Goal: Navigation & Orientation: Find specific page/section

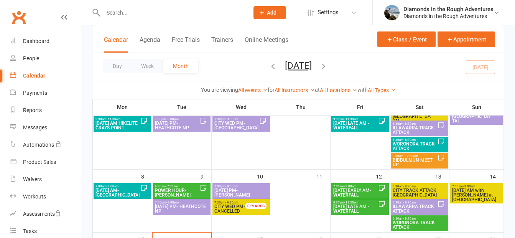
click at [328, 64] on icon "button" at bounding box center [324, 66] width 8 height 8
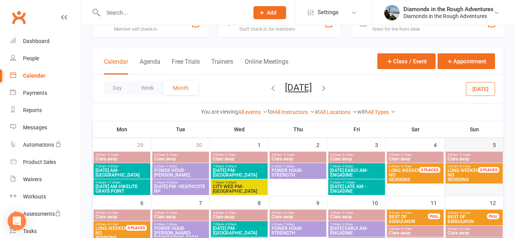
scroll to position [38, 0]
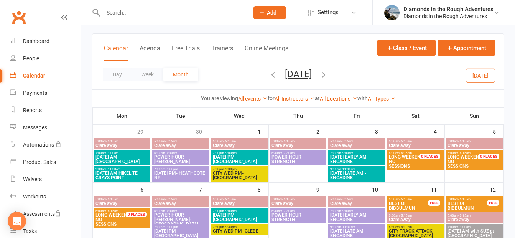
click at [403, 160] on span "LONG WEEKEND NO SESSIONS" at bounding box center [409, 162] width 40 height 14
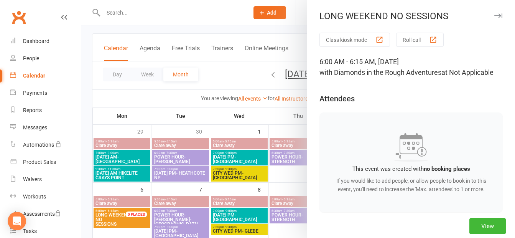
click at [275, 116] on div at bounding box center [298, 119] width 434 height 238
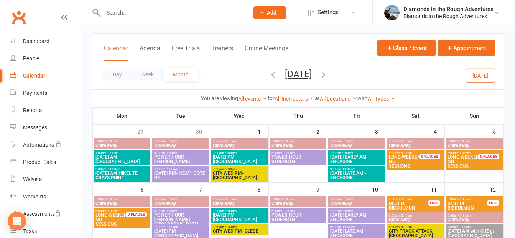
click at [398, 74] on div "Day Week Month [DATE] [DATE] Sun Mon Tue Wed Thu Fri Sat 31 01 02 03 04 05 06 0…" at bounding box center [298, 75] width 412 height 28
click at [46, 43] on div "Dashboard" at bounding box center [36, 41] width 26 height 6
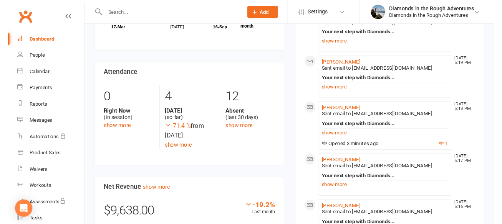
scroll to position [307, 0]
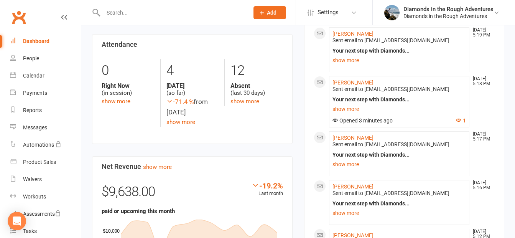
click at [34, 41] on div "Dashboard" at bounding box center [36, 41] width 26 height 6
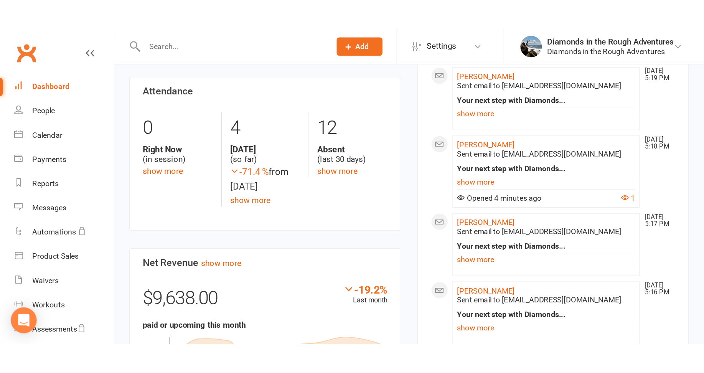
scroll to position [301, 0]
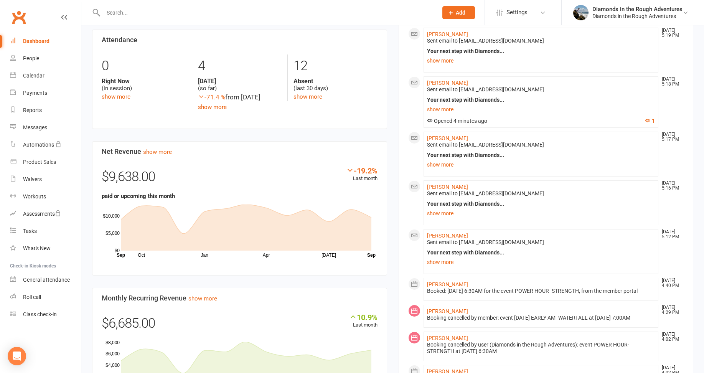
click at [123, 10] on input "text" at bounding box center [267, 12] width 332 height 11
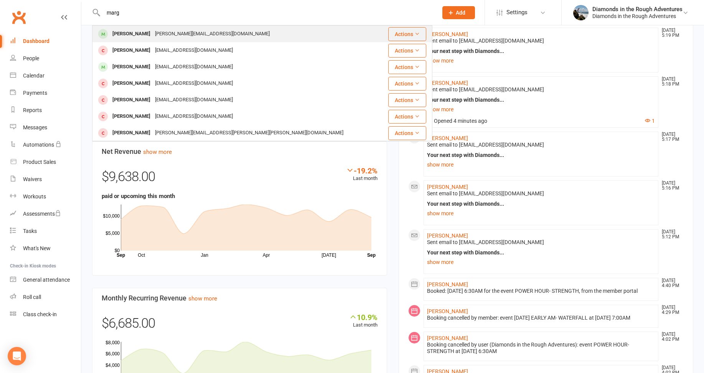
type input "marg"
click at [140, 36] on div "[PERSON_NAME]" at bounding box center [131, 33] width 43 height 11
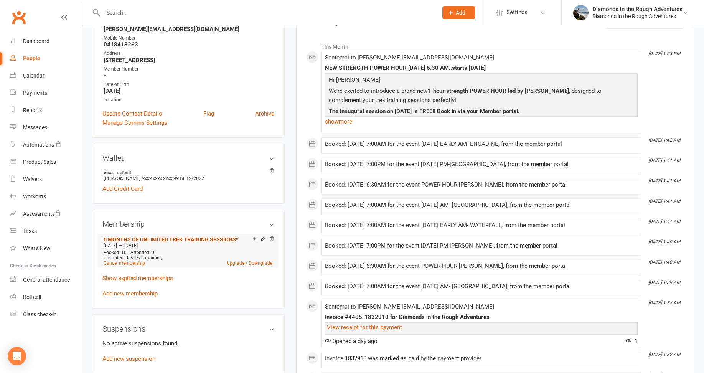
scroll to position [115, 0]
drag, startPoint x: 34, startPoint y: 73, endPoint x: 42, endPoint y: 73, distance: 8.1
click at [34, 73] on div "Calendar" at bounding box center [33, 76] width 21 height 6
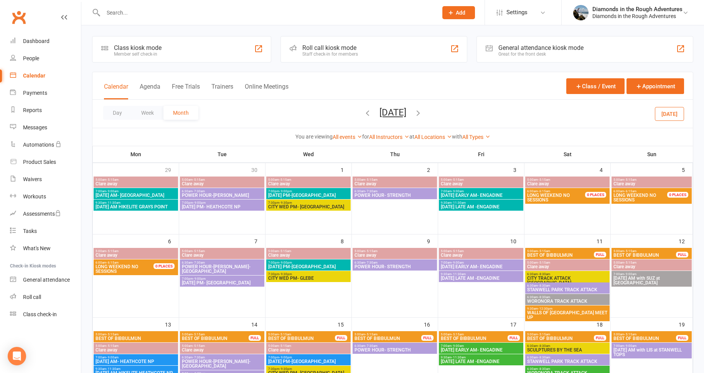
click at [515, 113] on button "[DATE]" at bounding box center [669, 114] width 29 height 14
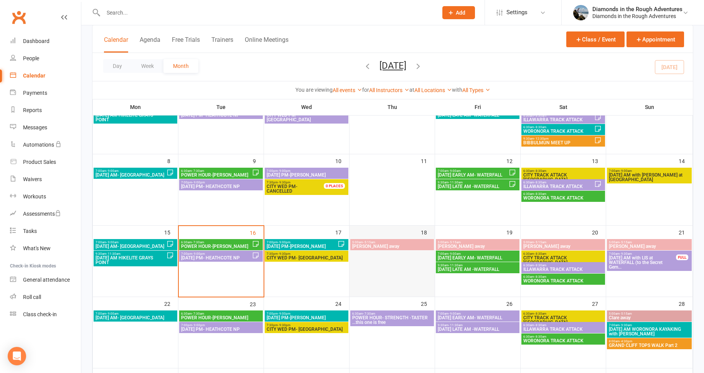
scroll to position [115, 0]
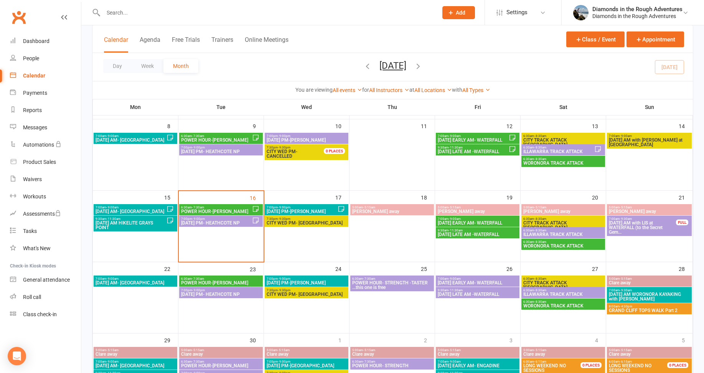
click at [395, 238] on span "POWER HOUR- STRENGTH -TASTER ...this one is free" at bounding box center [392, 284] width 81 height 9
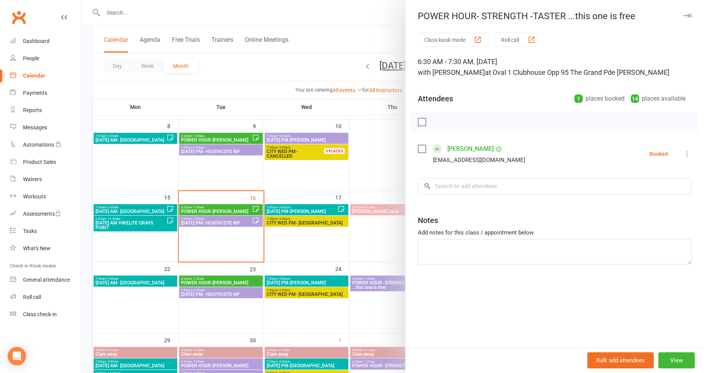
click at [310, 238] on div at bounding box center [392, 186] width 623 height 373
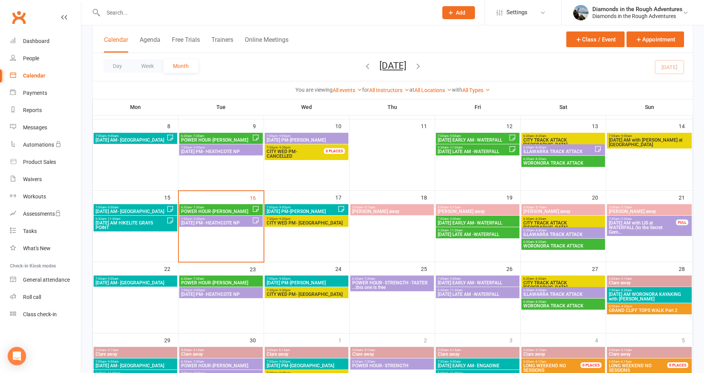
click at [123, 238] on span "7:00am - 9:00am" at bounding box center [135, 278] width 81 height 3
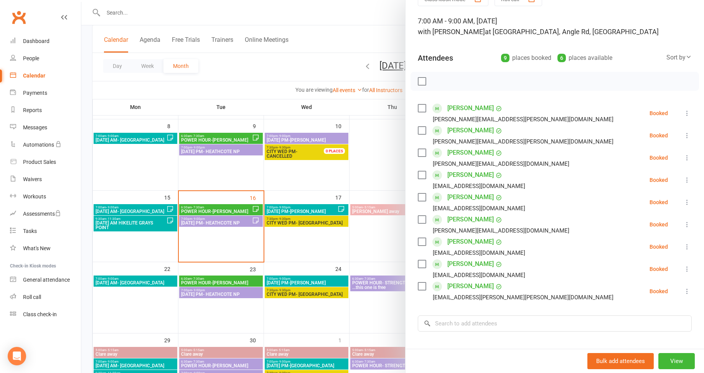
scroll to position [77, 0]
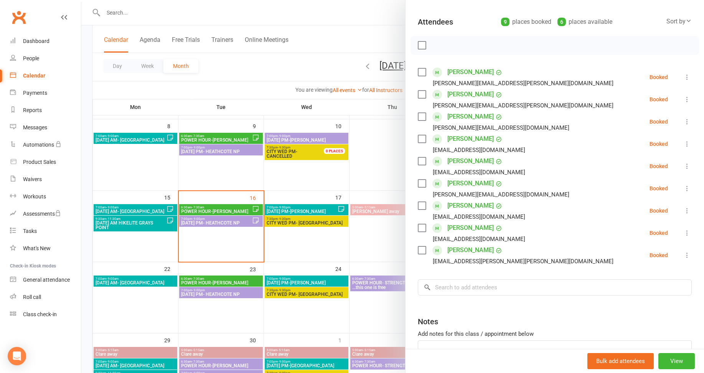
click at [377, 238] on div at bounding box center [392, 186] width 623 height 373
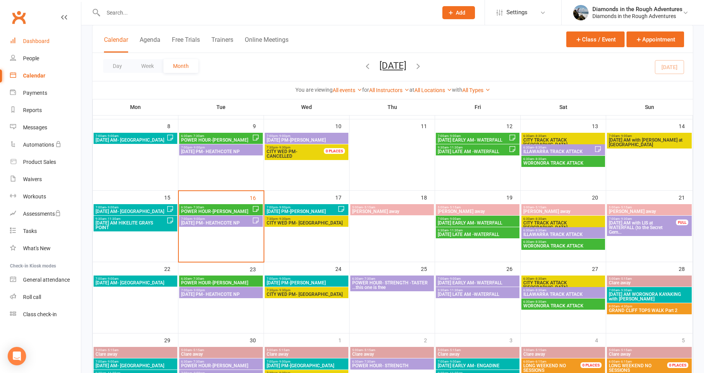
click at [42, 42] on div "Dashboard" at bounding box center [36, 41] width 26 height 6
